Goal: Task Accomplishment & Management: Manage account settings

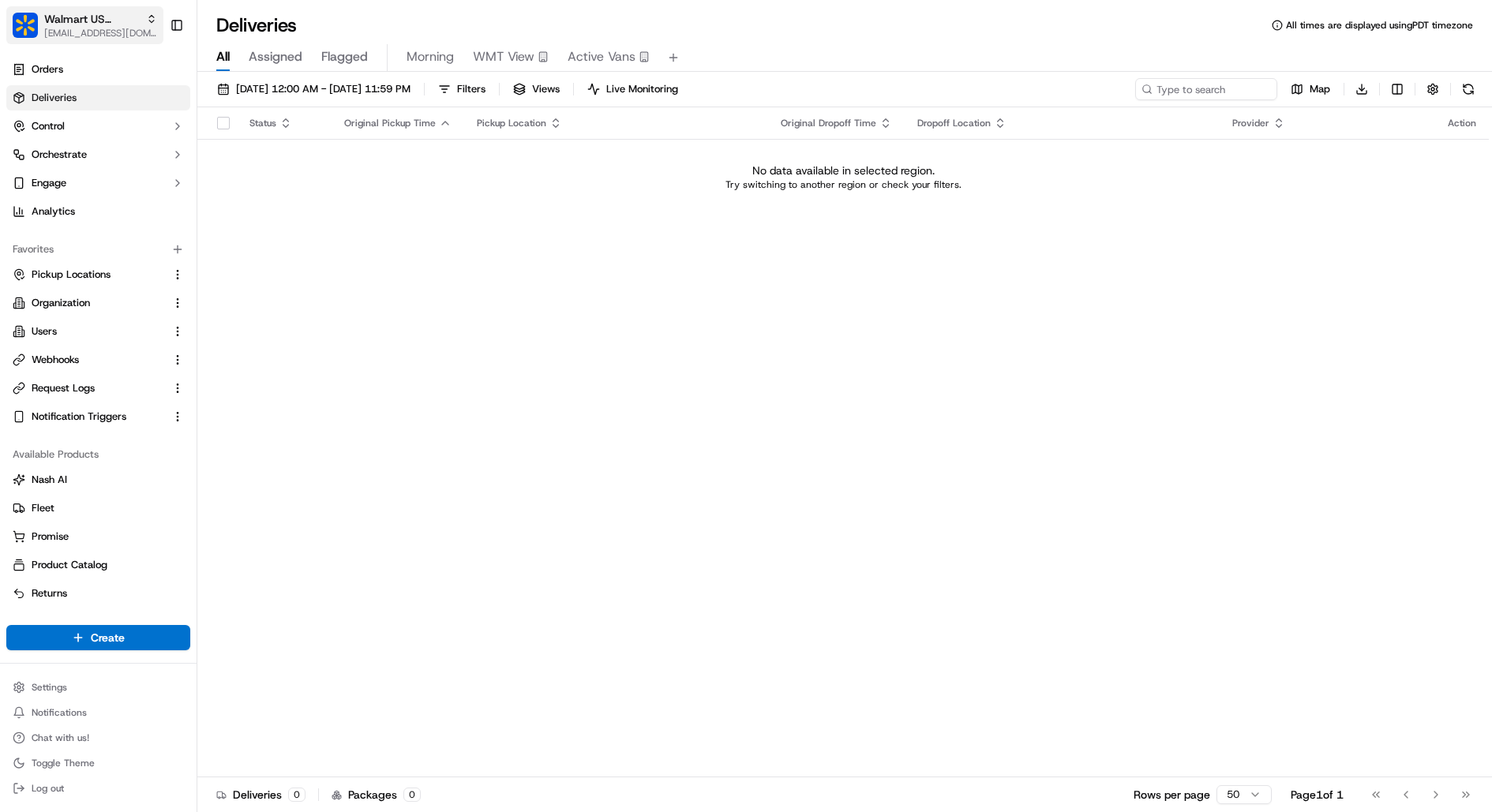
click at [101, 39] on button "Walmart US Stores [EMAIL_ADDRESS][DOMAIN_NAME]" at bounding box center [84, 25] width 157 height 38
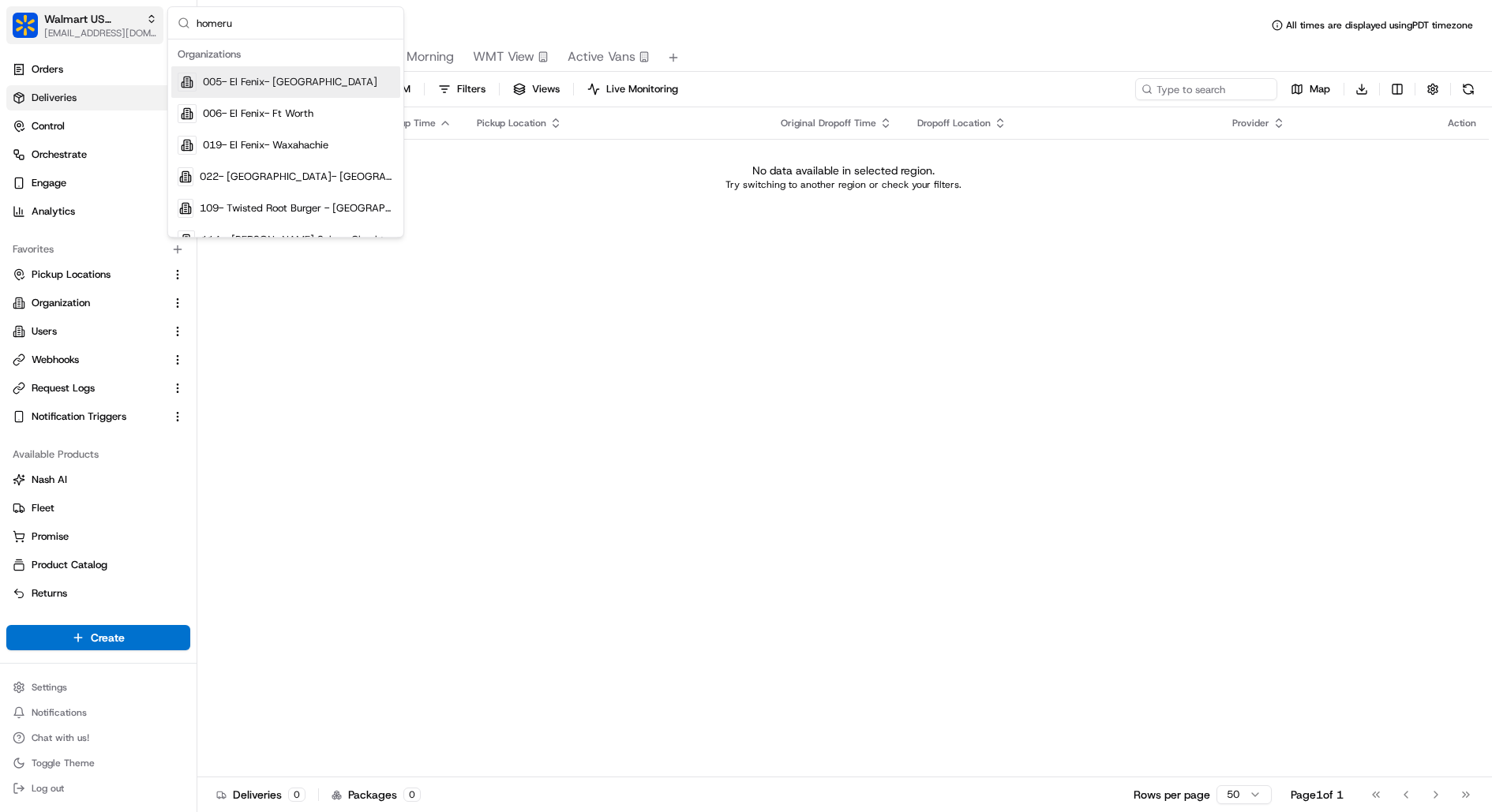
type input "homerun"
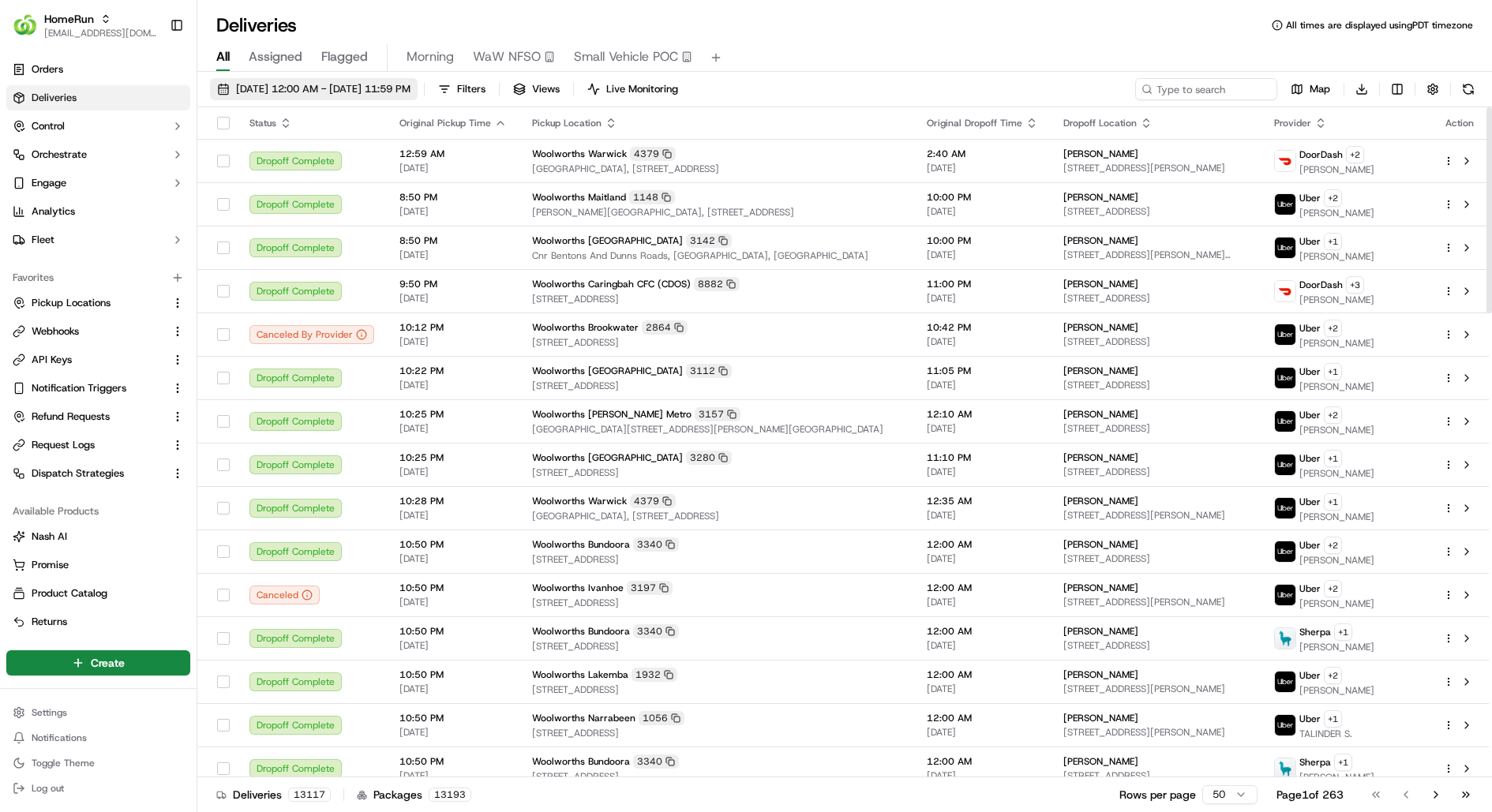
click at [358, 87] on span "15/09/2025 12:00 AM - 15/09/2025 11:59 PM" at bounding box center [323, 89] width 174 height 14
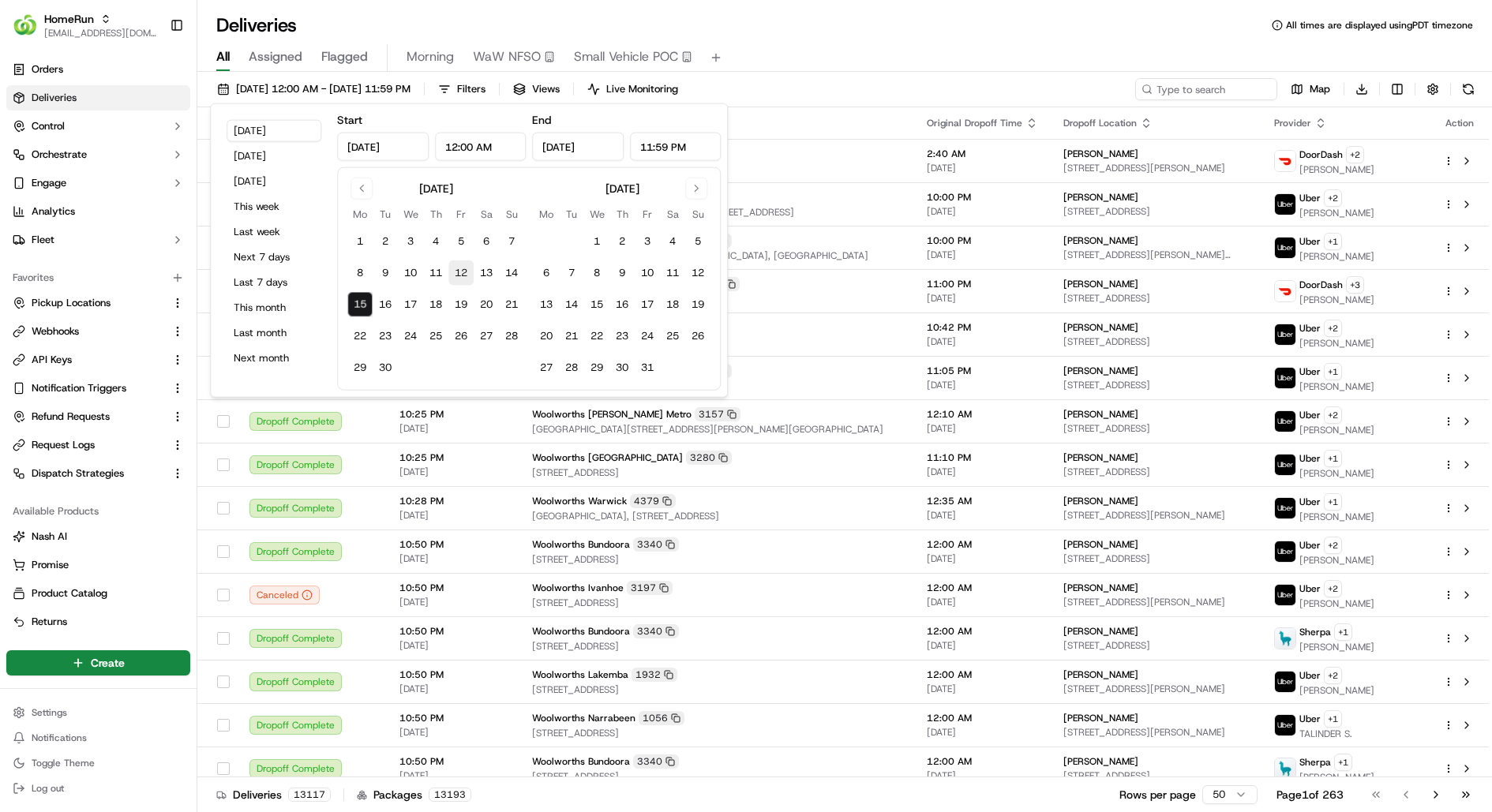
click at [453, 274] on button "12" at bounding box center [461, 273] width 25 height 25
type input "Sep 12, 2025"
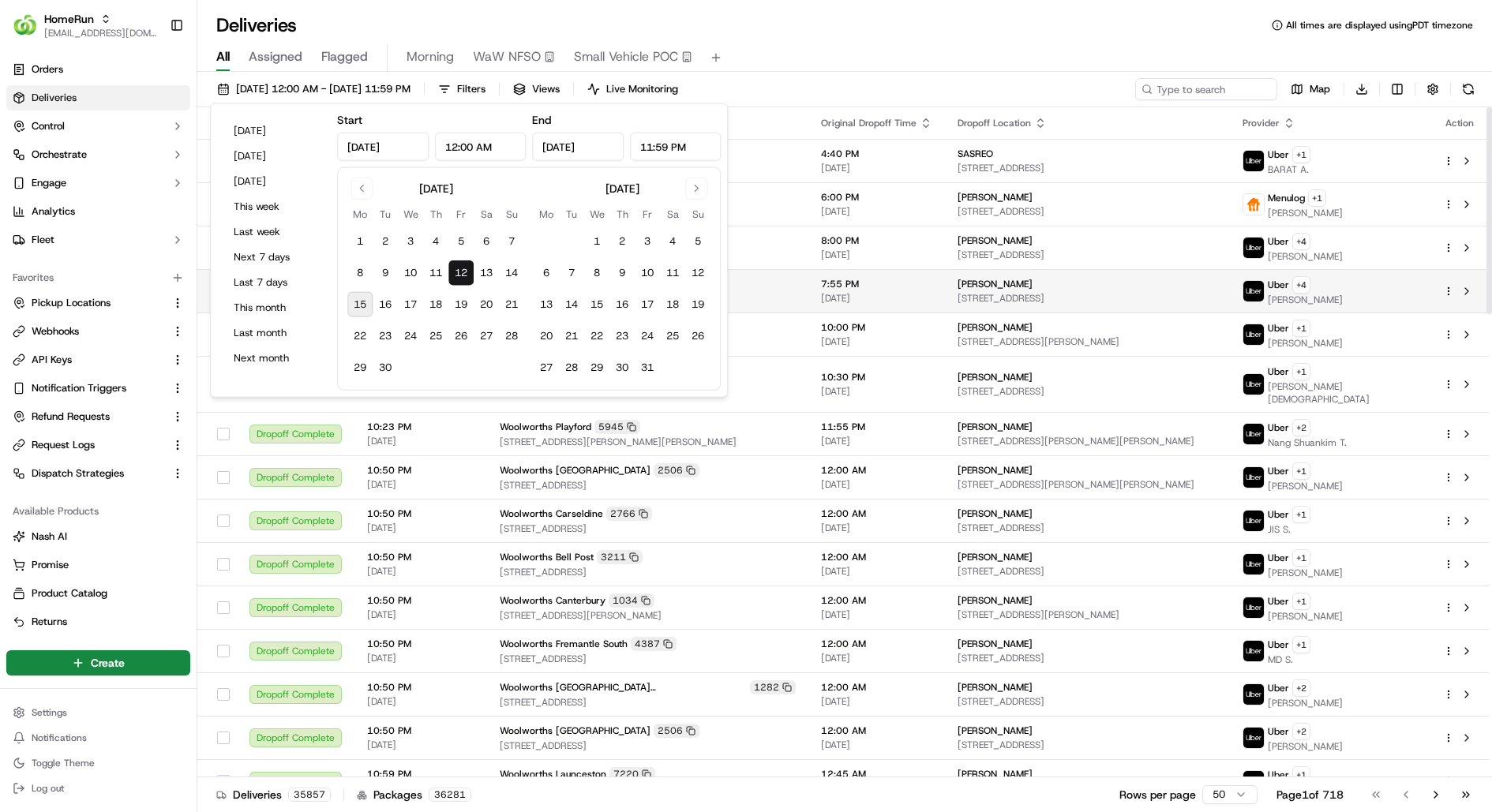
click at [1446, 286] on html "HomeRun kareem@usenash.com Toggle Sidebar Orders Deliveries Control Orchestrate…" at bounding box center [746, 406] width 1492 height 812
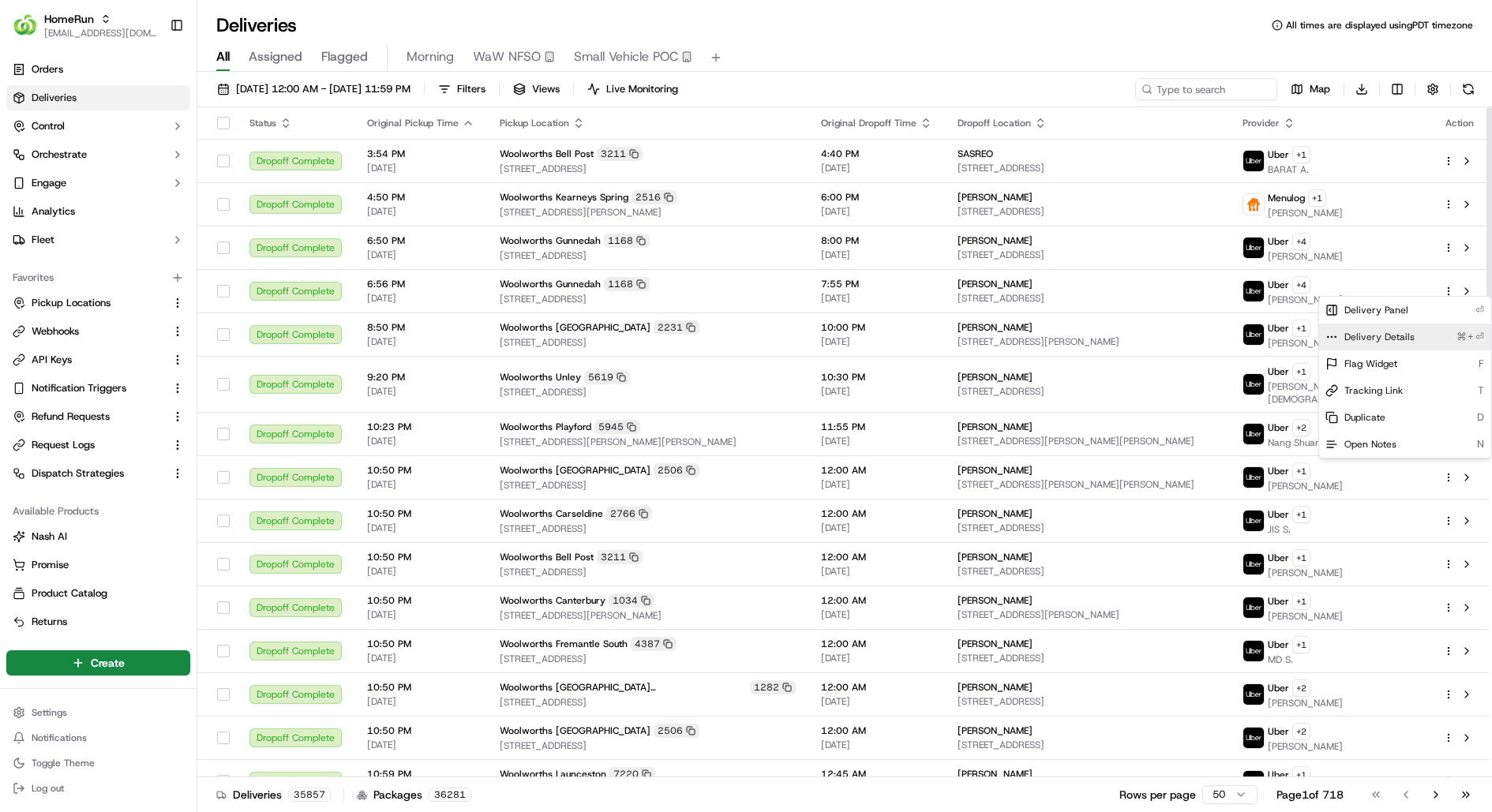
click at [1427, 337] on div "Delivery Details ⌘+⏎" at bounding box center [1405, 337] width 172 height 27
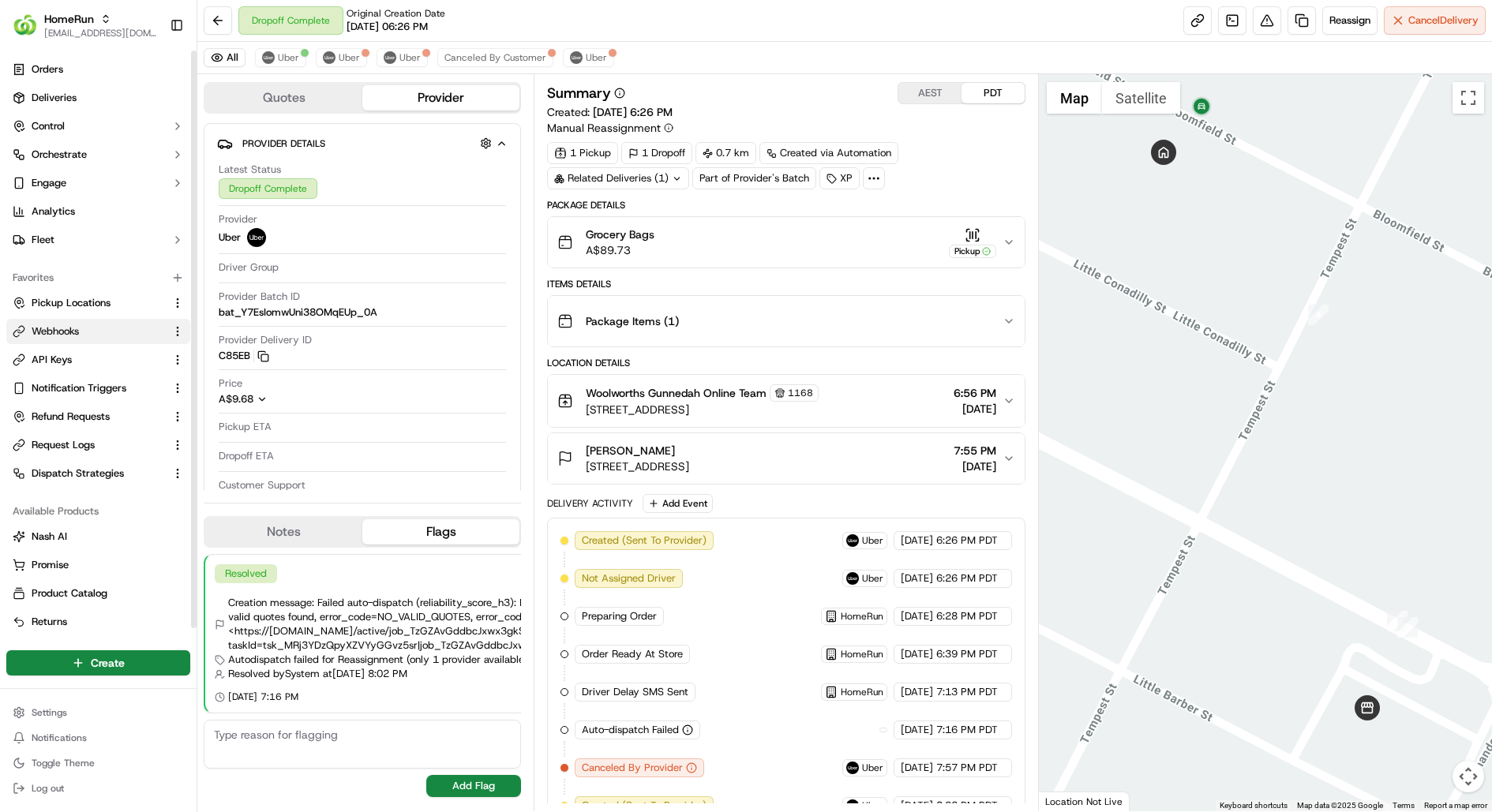
click at [93, 334] on link "Webhooks" at bounding box center [88, 331] width 152 height 14
